Goal: Task Accomplishment & Management: Manage account settings

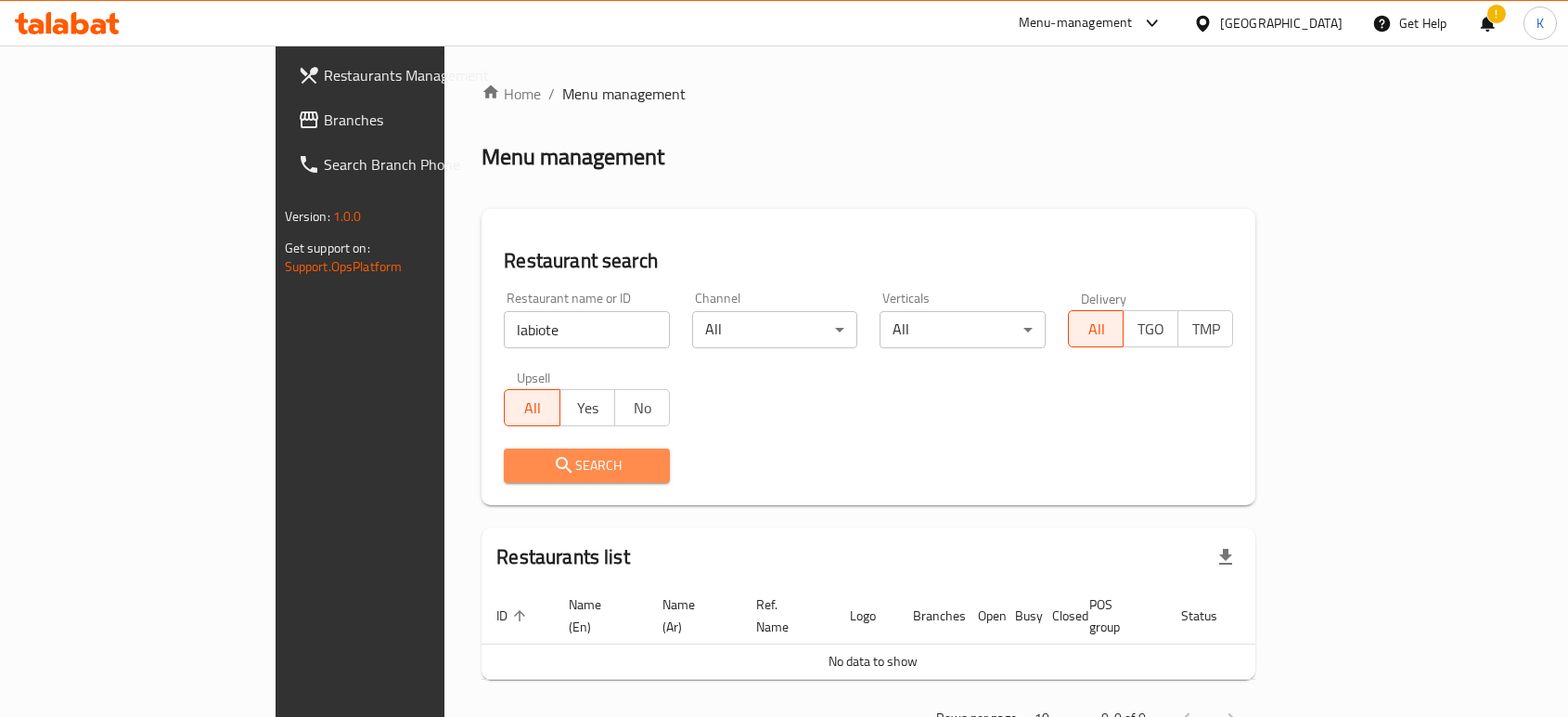
click at [553, 459] on icon "submit" at bounding box center [564, 464] width 22 height 22
drag, startPoint x: 1168, startPoint y: 18, endPoint x: 1074, endPoint y: 47, distance: 98.4
click at [1133, 18] on div "Menu-management" at bounding box center [1075, 23] width 114 height 22
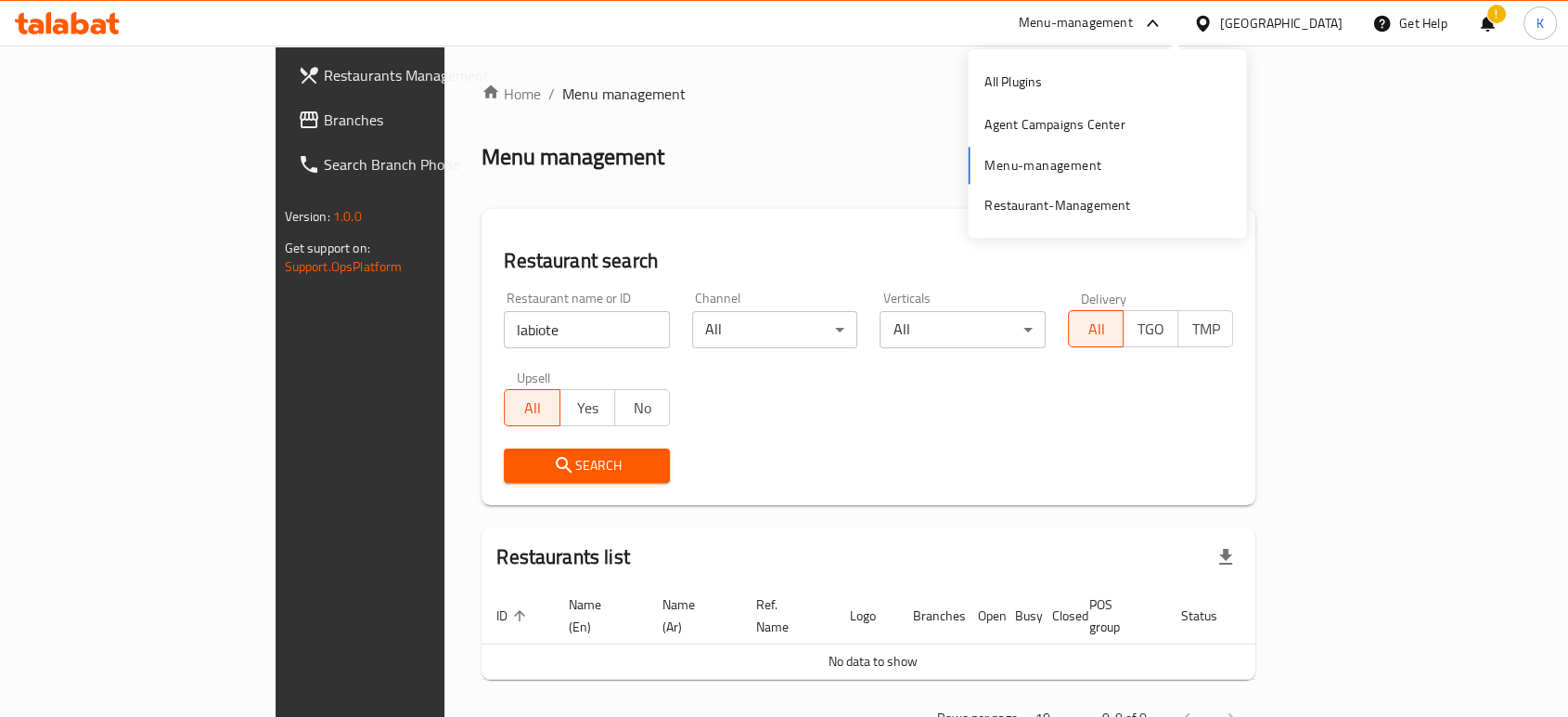
click at [513, 252] on h2 "Restaurant search" at bounding box center [868, 260] width 729 height 28
click at [504, 330] on input "labiote" at bounding box center [587, 330] width 166 height 37
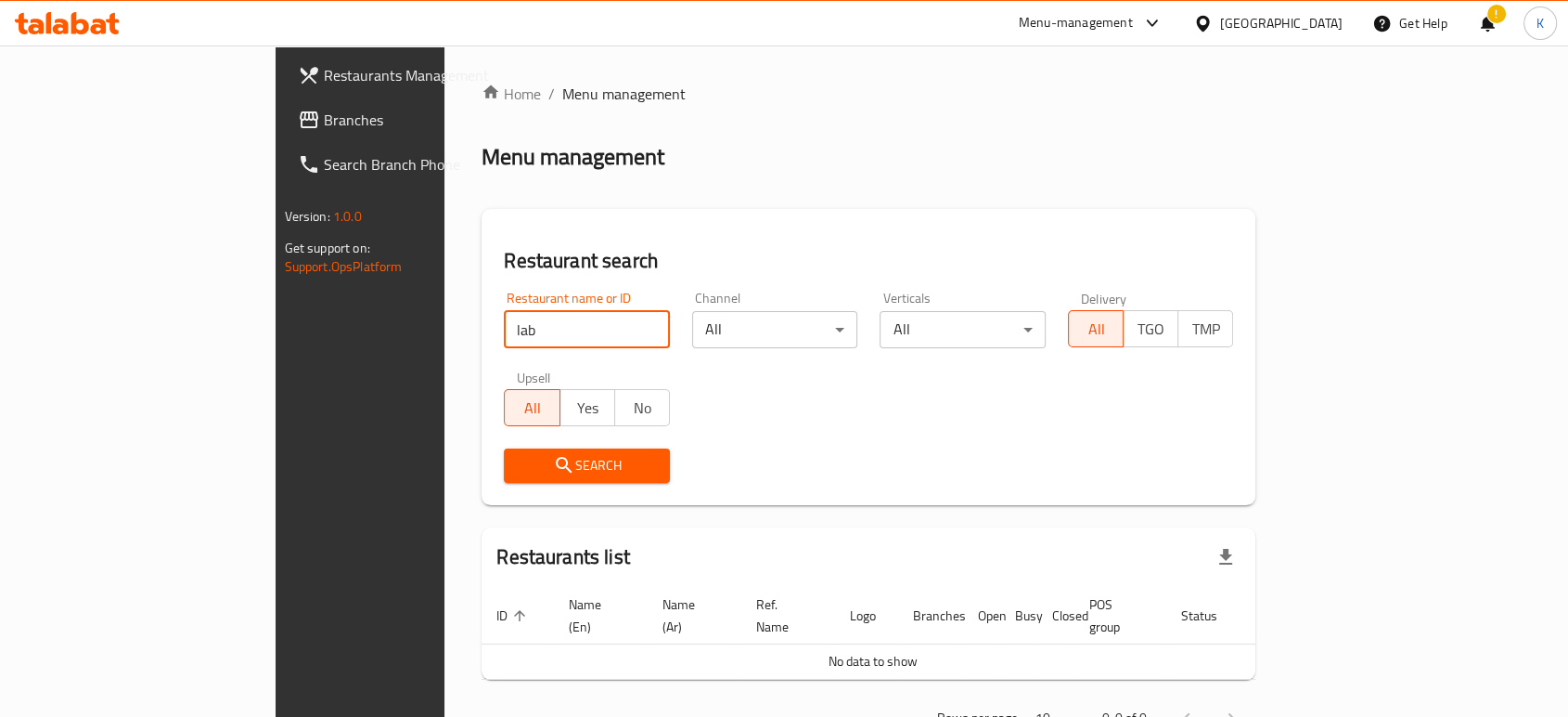
type input "lab"
click at [519, 455] on span "Search" at bounding box center [588, 465] width 137 height 23
click at [399, 455] on div at bounding box center [784, 358] width 1568 height 717
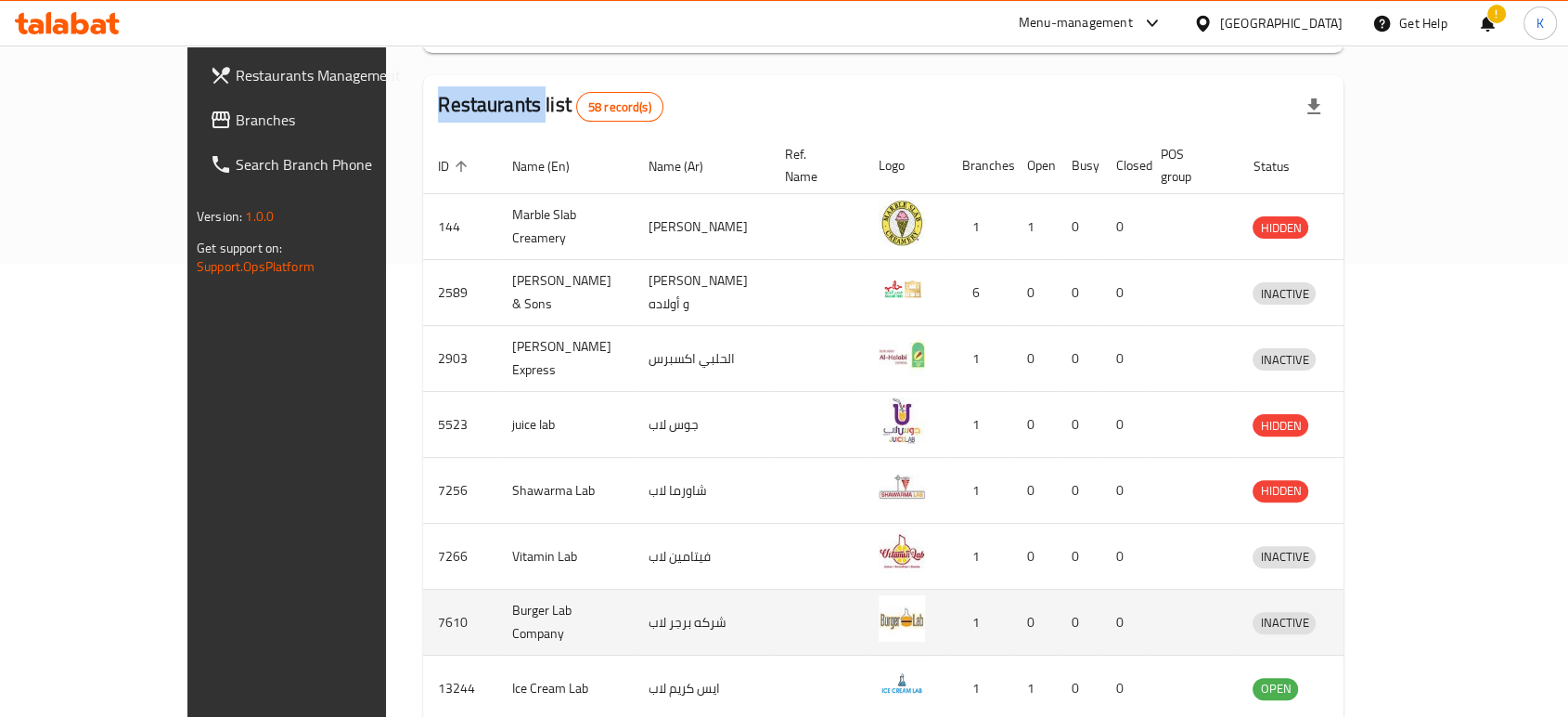
scroll to position [602, 0]
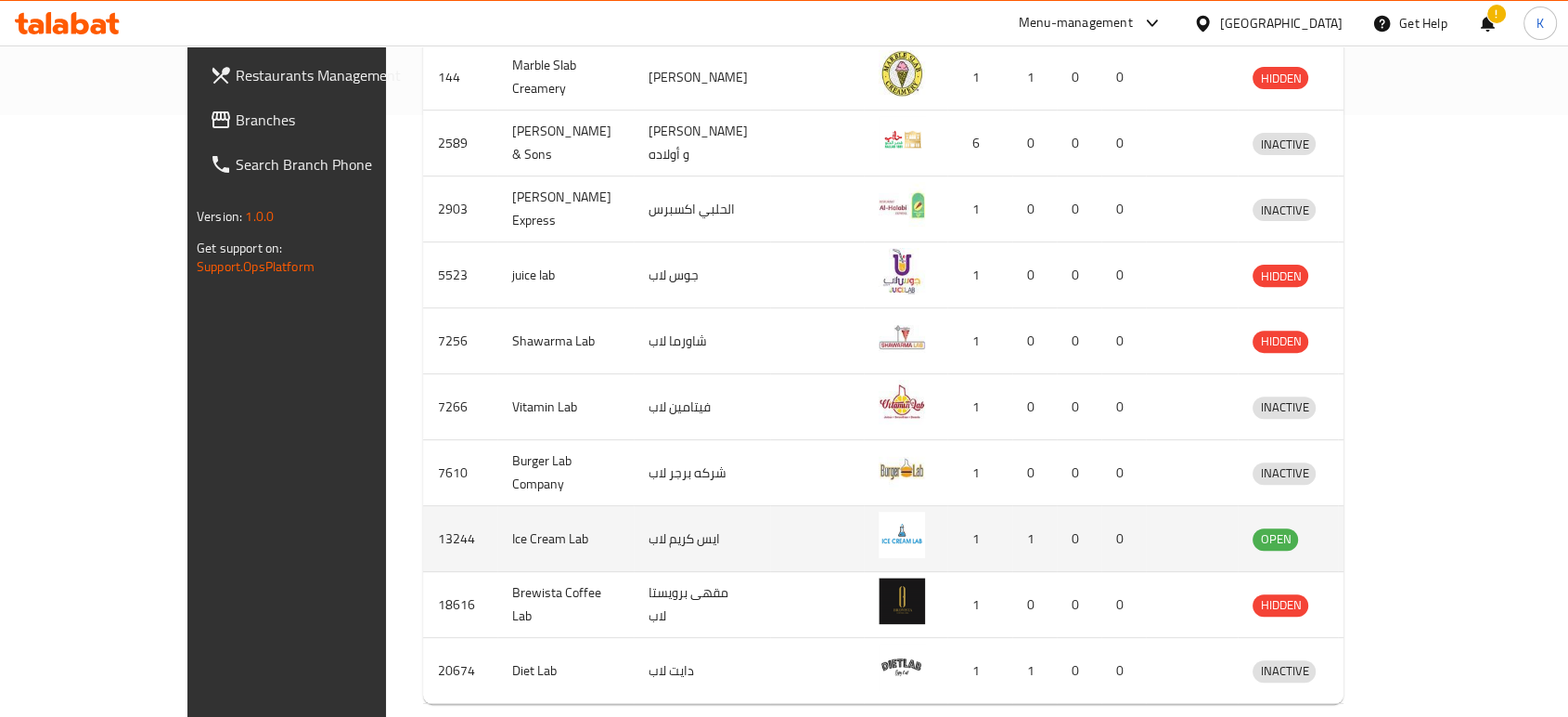
click at [1374, 532] on icon "enhanced table" at bounding box center [1364, 539] width 21 height 16
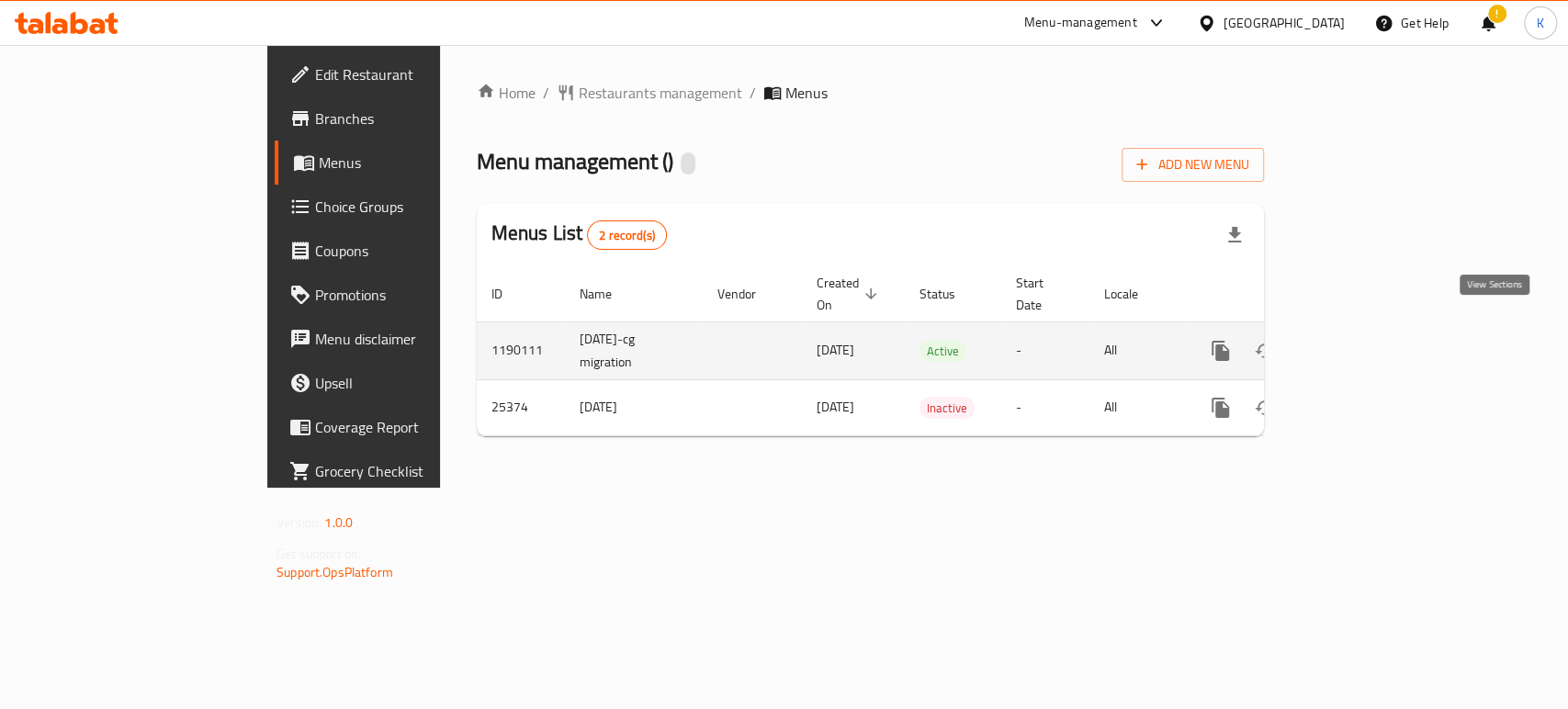
click at [1364, 340] on icon "enhanced table" at bounding box center [1352, 350] width 22 height 22
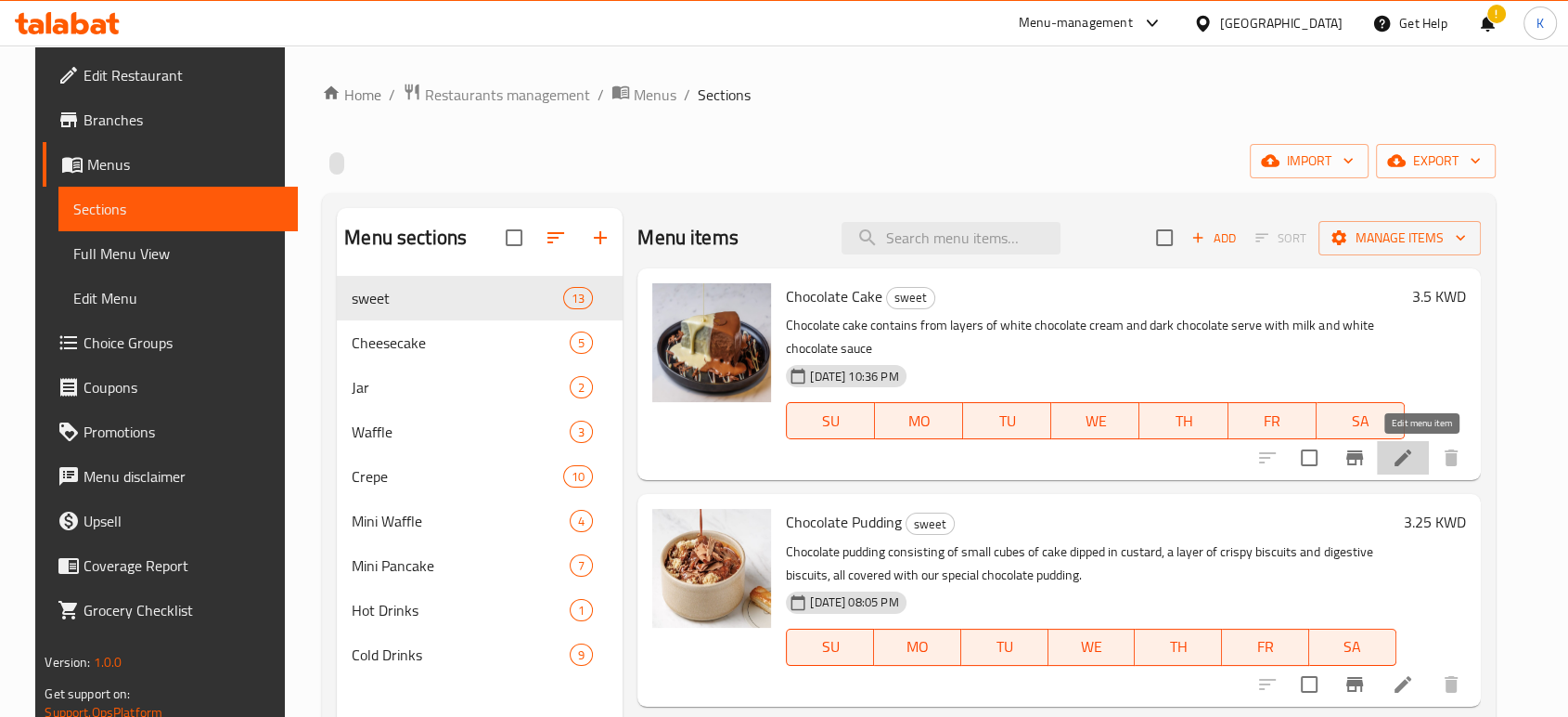
click at [1414, 454] on icon at bounding box center [1402, 457] width 22 height 22
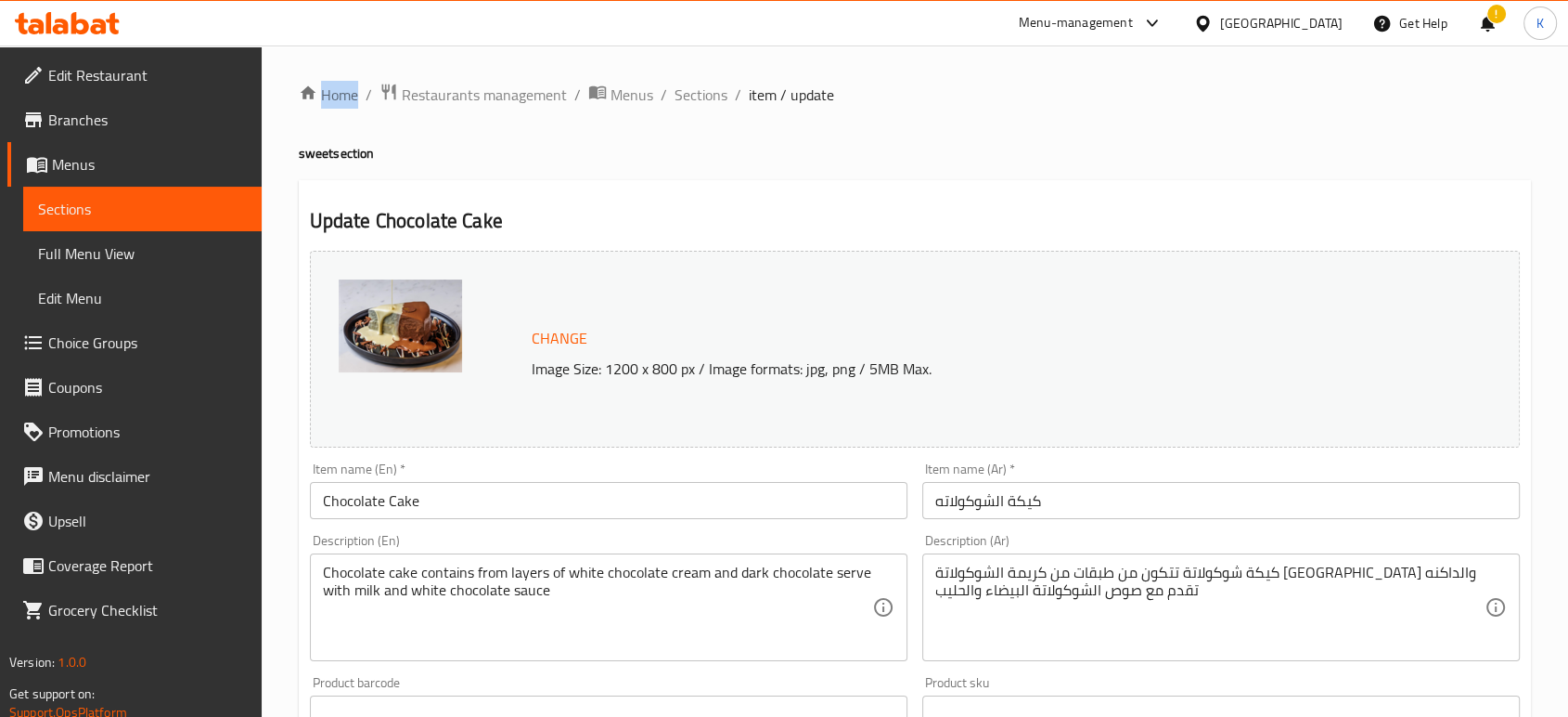
click at [356, 65] on div "Home / Restaurants management / Menus / Sections / item / update sweet section …" at bounding box center [915, 692] width 1307 height 1293
click at [346, 89] on link "Home" at bounding box center [328, 94] width 60 height 22
